Goal: Information Seeking & Learning: Learn about a topic

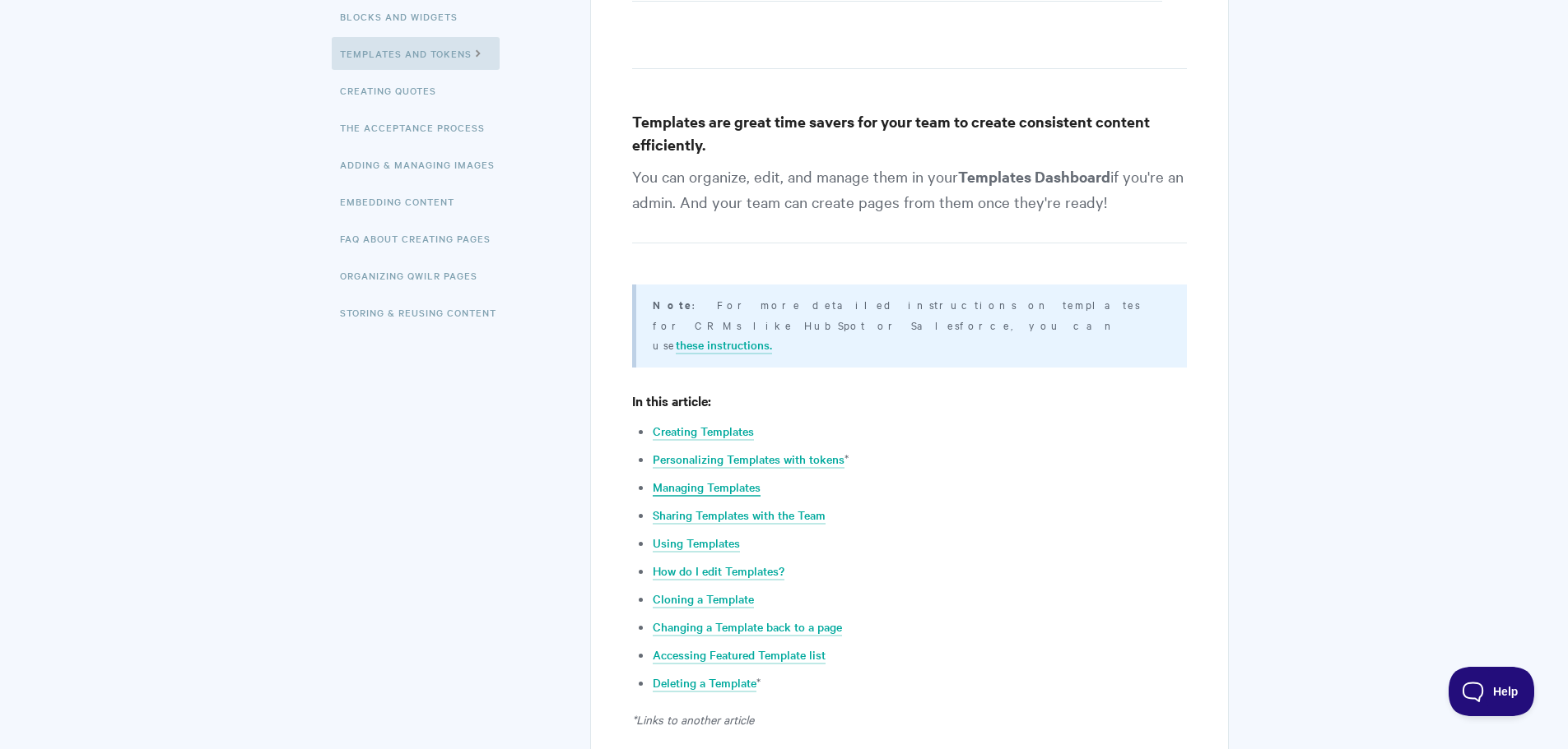
click at [713, 478] on link "Managing Templates" at bounding box center [706, 488] width 108 height 18
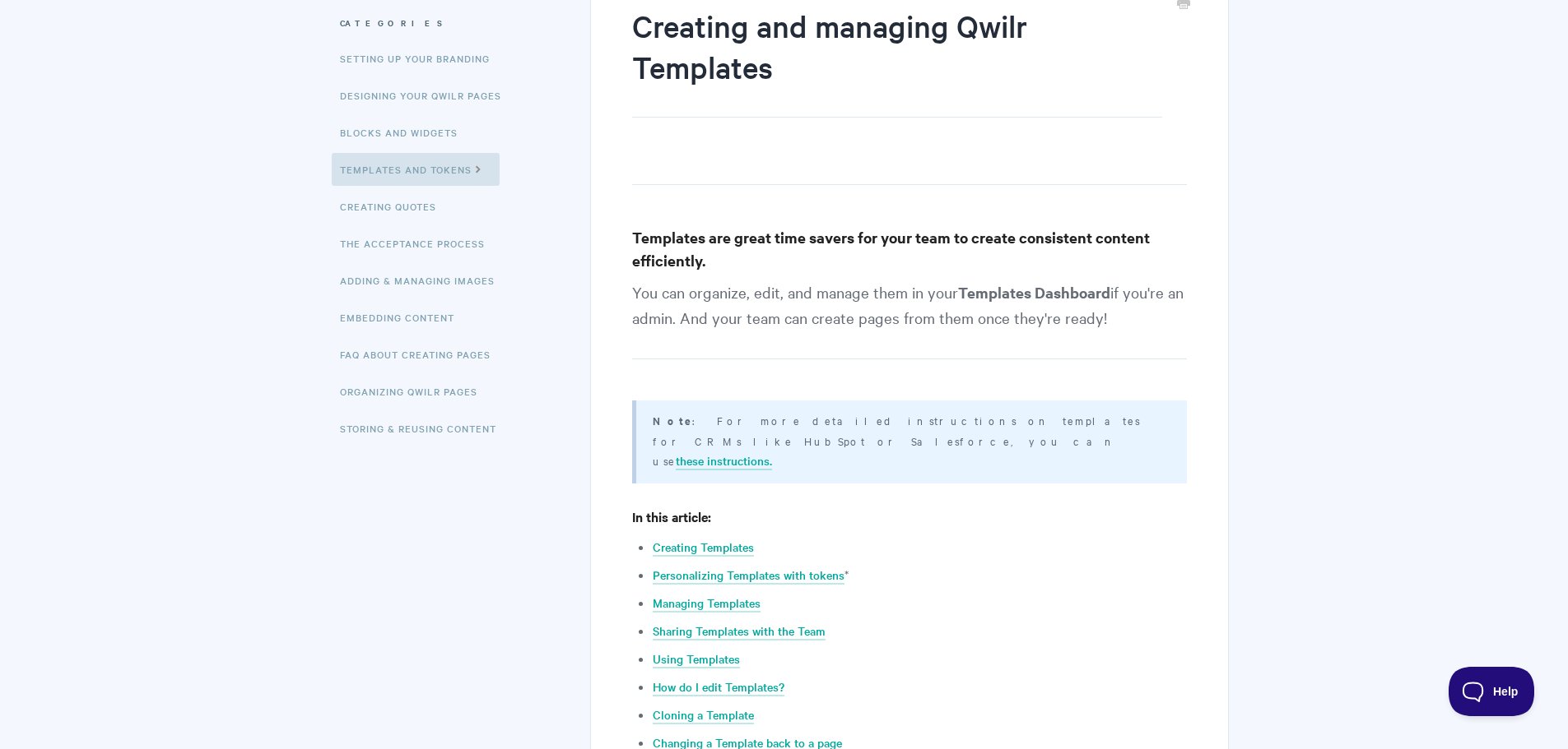
scroll to position [9, 0]
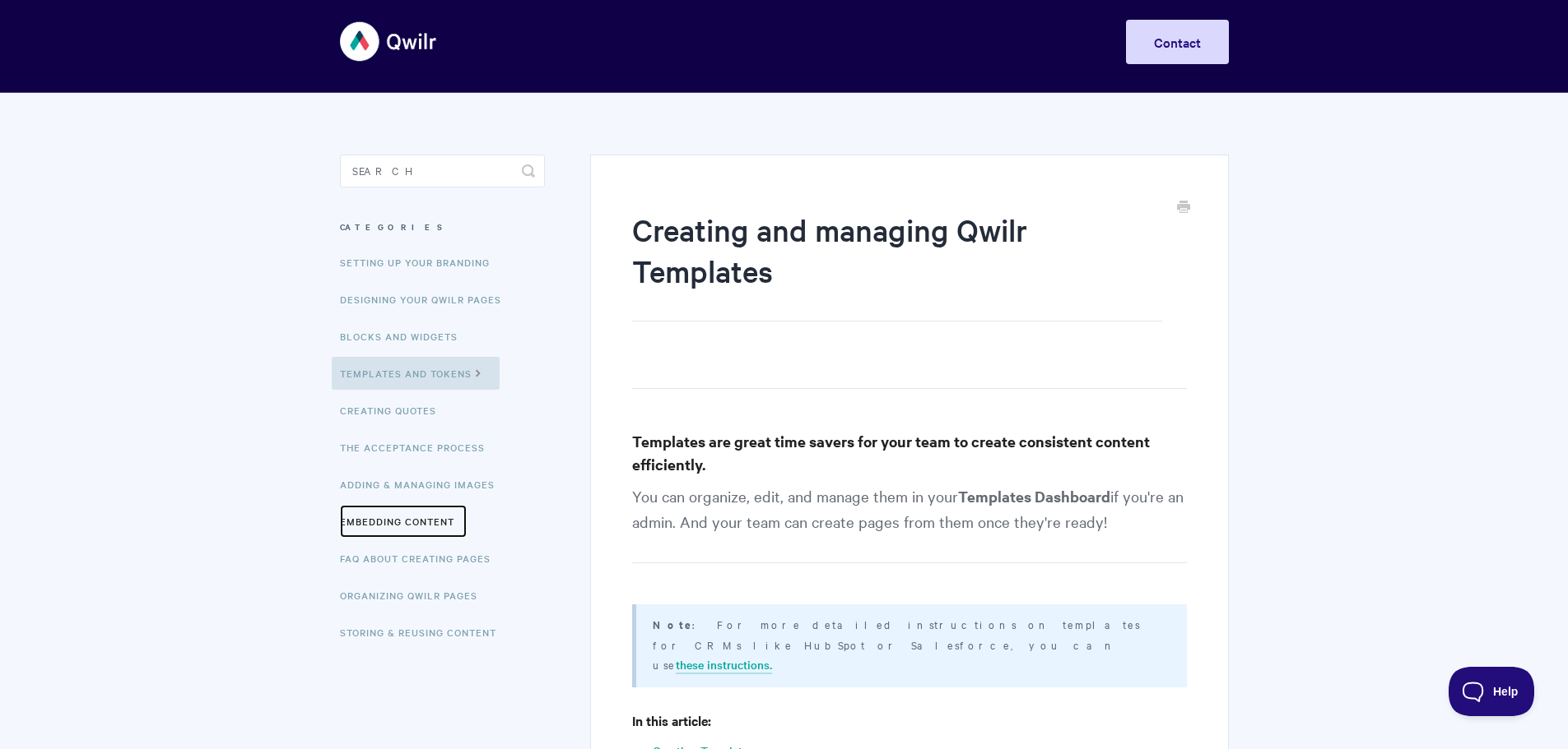
drag, startPoint x: 409, startPoint y: 517, endPoint x: 595, endPoint y: 509, distance: 186.2
click at [409, 517] on link "Embedding Content" at bounding box center [403, 522] width 127 height 33
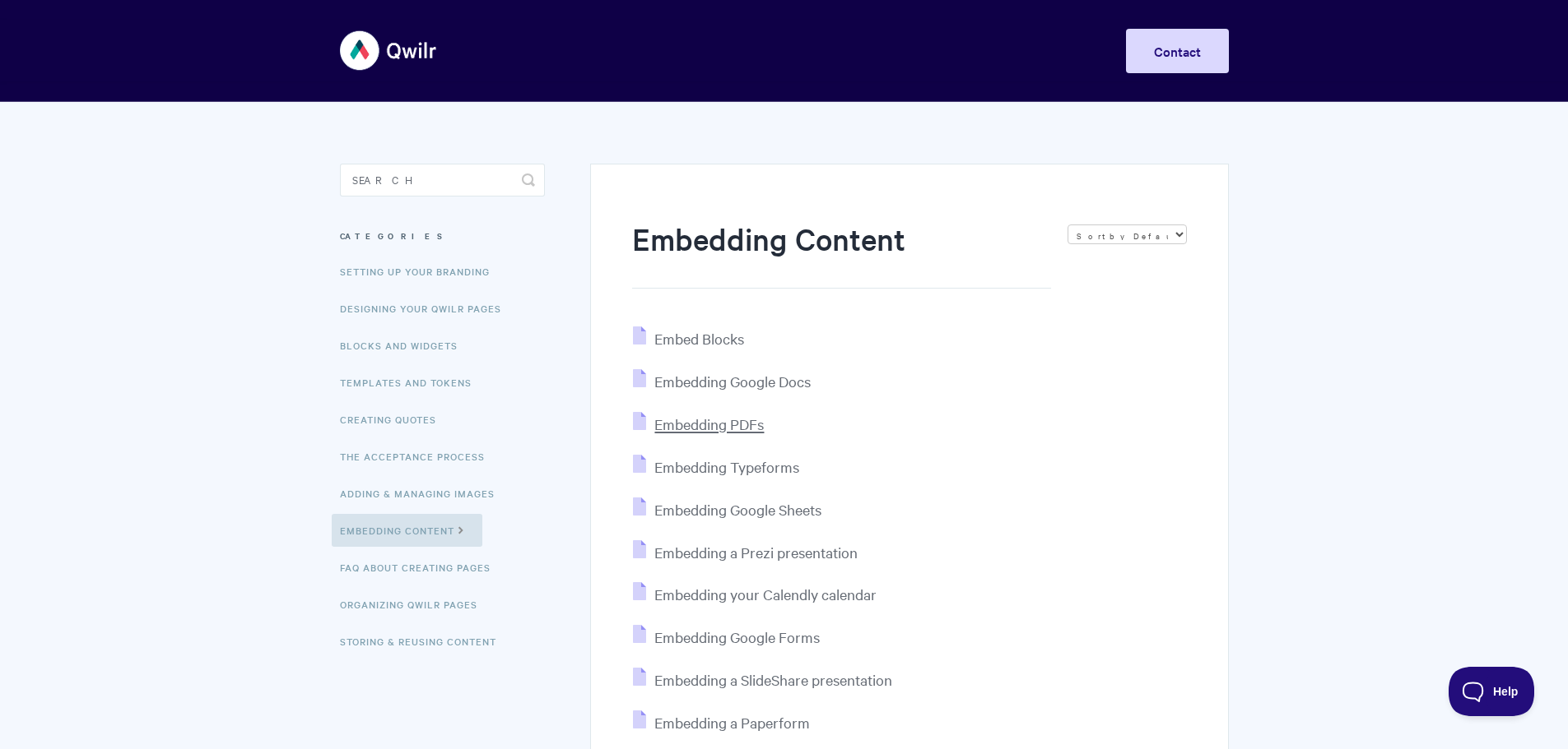
click at [666, 429] on span "Embedding PDFs" at bounding box center [709, 424] width 109 height 18
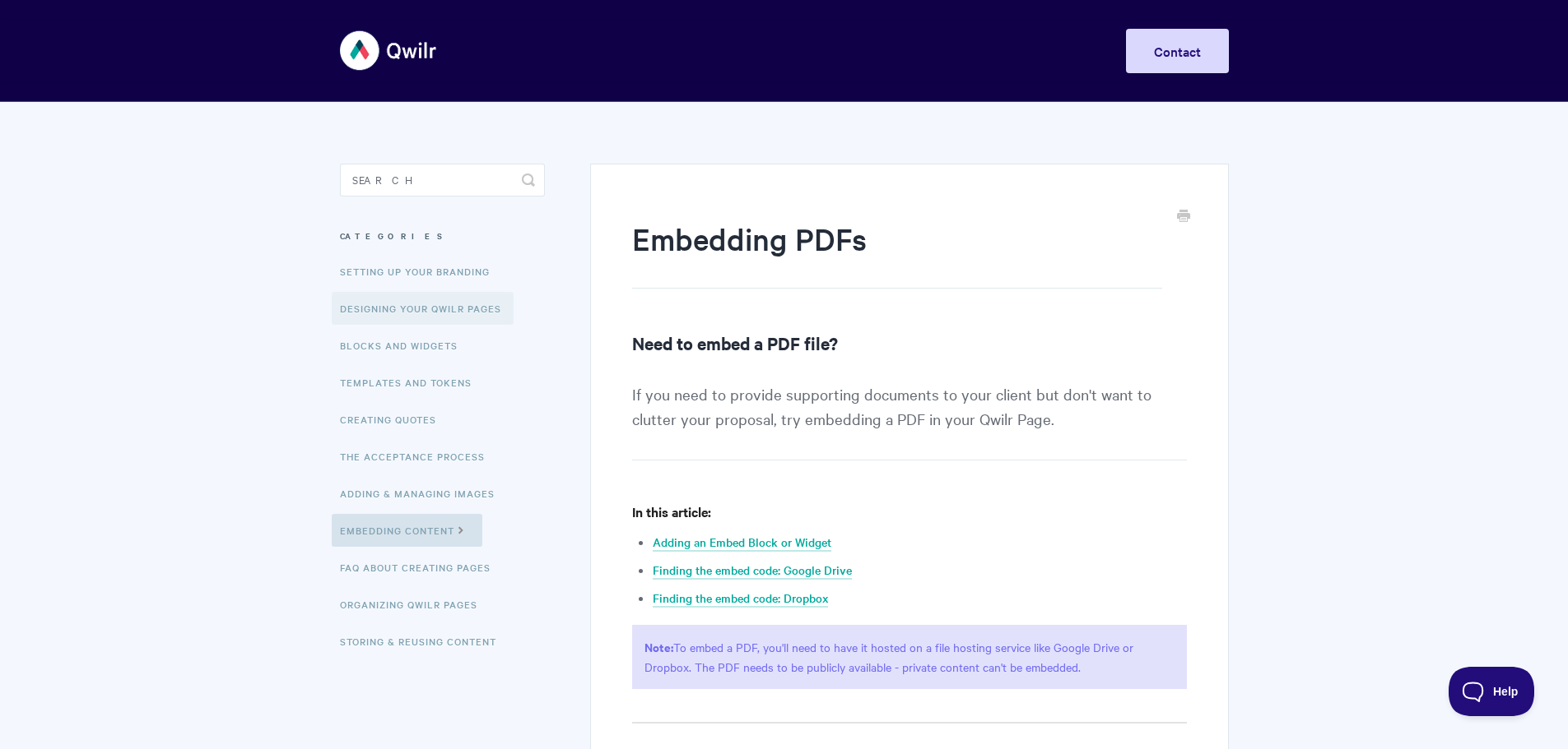
click at [450, 305] on link "Designing Your Qwilr Pages" at bounding box center [422, 308] width 182 height 33
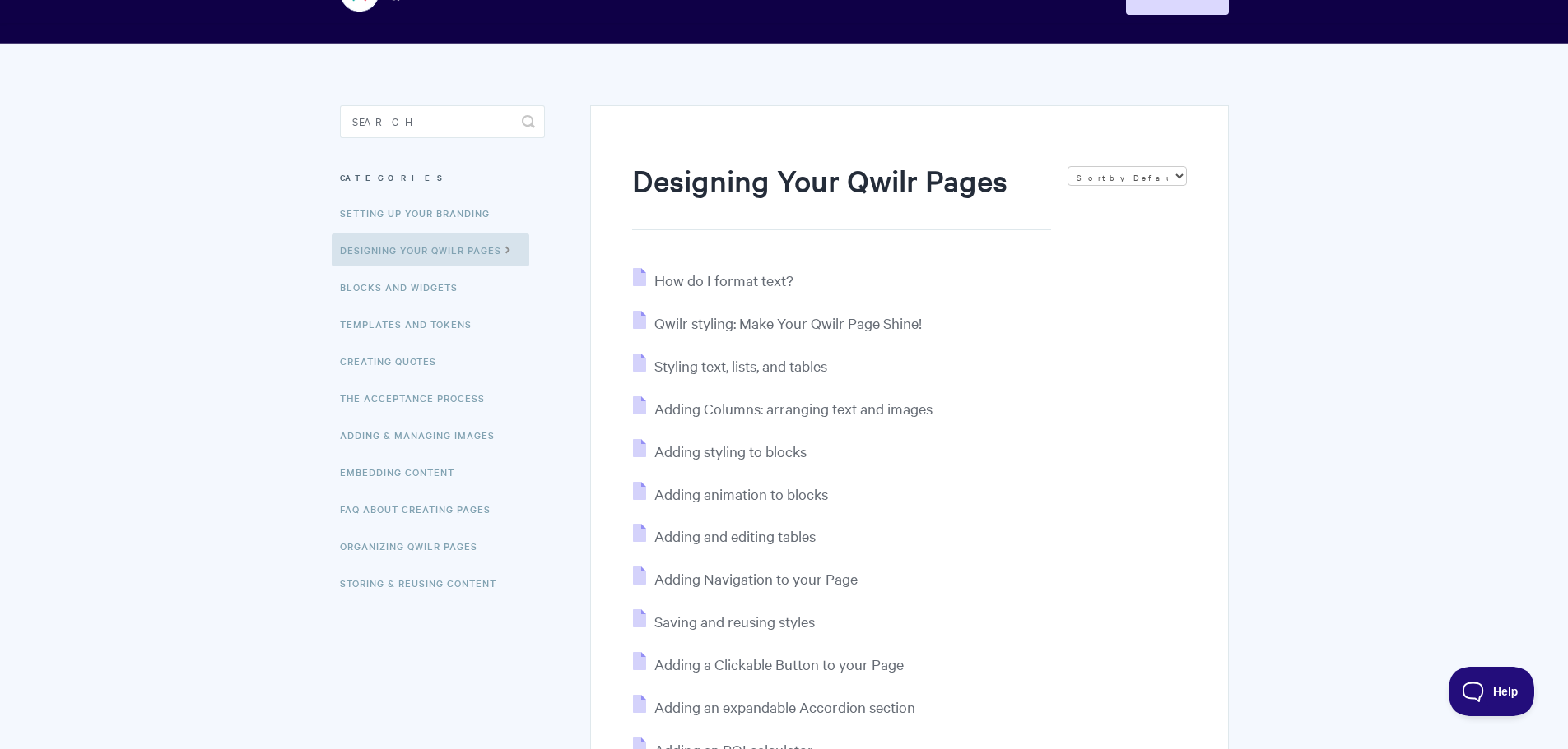
scroll to position [164, 0]
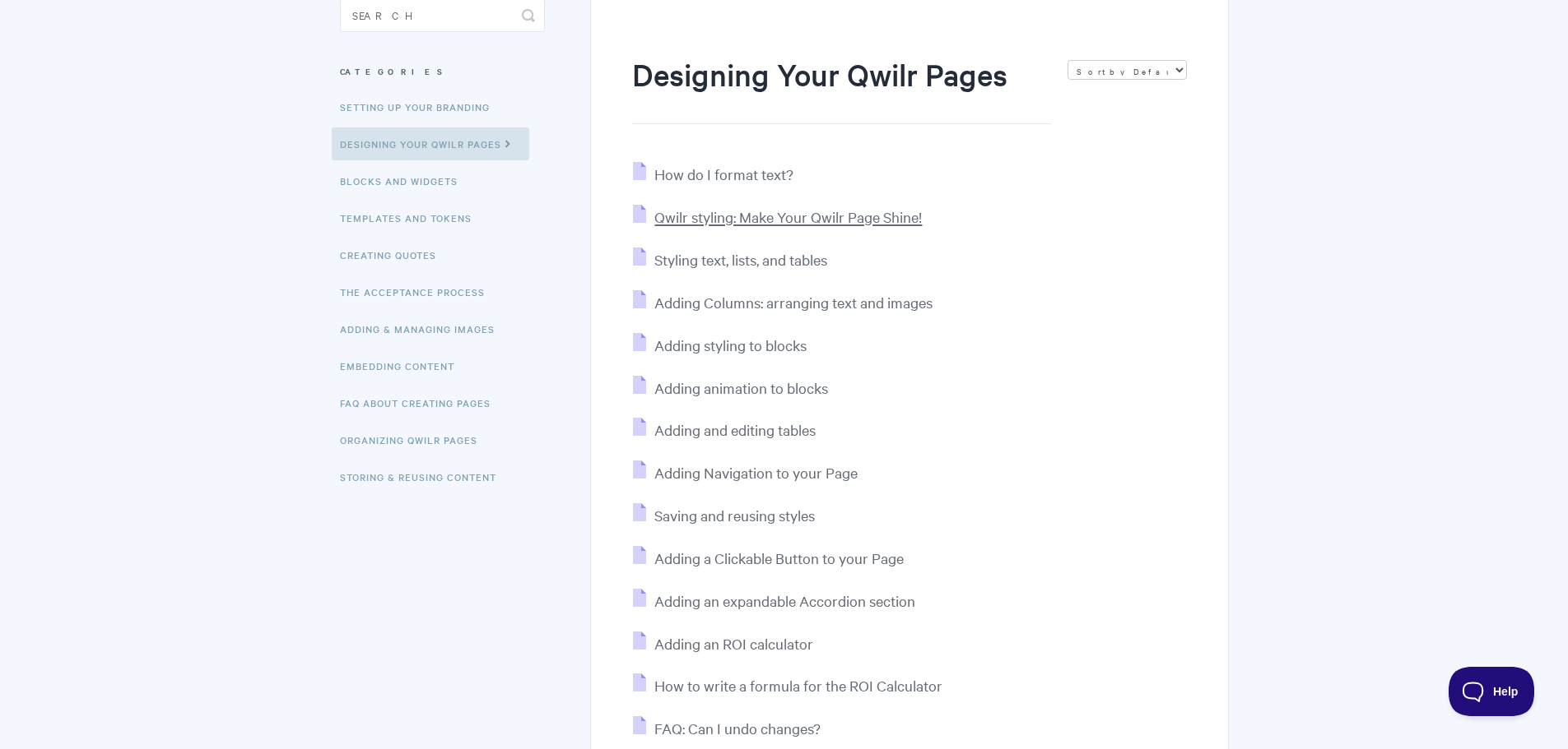
click at [910, 209] on span "Qwilr styling: Make Your Qwilr Page Shine!" at bounding box center [787, 216] width 267 height 18
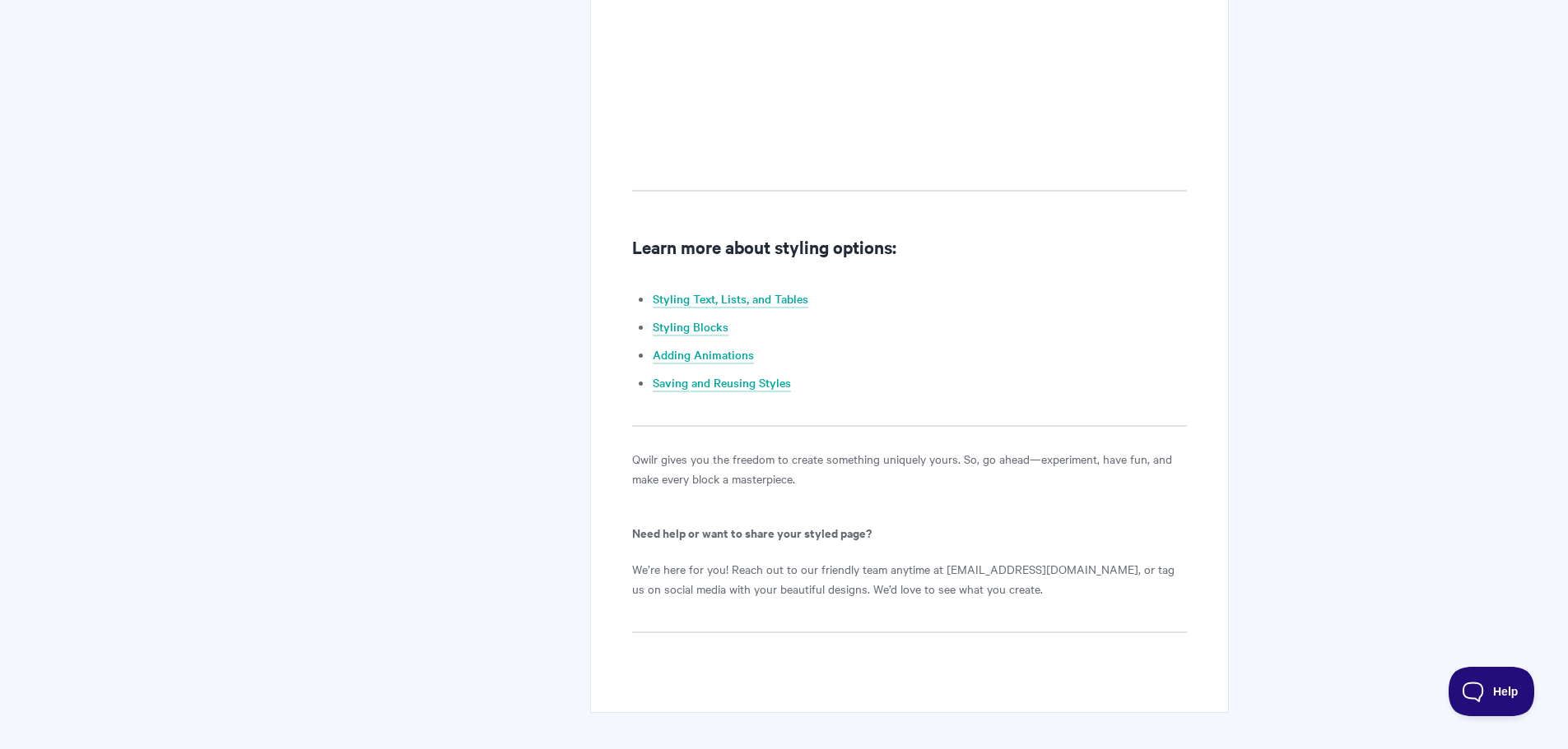
scroll to position [1479, 0]
